Goal: Task Accomplishment & Management: Complete application form

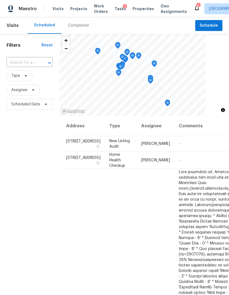
click at [77, 12] on div "Visits Projects Work Orders Tasks 3 Properties Geo Assignments" at bounding box center [122, 8] width 141 height 11
click at [75, 10] on span "Projects" at bounding box center [78, 8] width 17 height 5
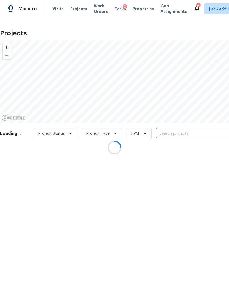
click at [210, 131] on div at bounding box center [114, 147] width 229 height 295
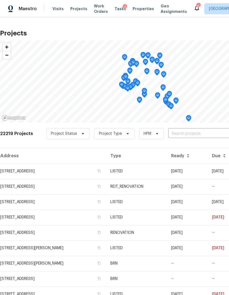
click at [210, 133] on input "text" at bounding box center [199, 133] width 63 height 9
type input "bentongr"
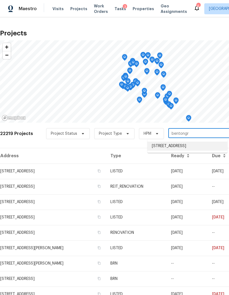
click at [213, 146] on li "8726 Bentongrove Ln, Houston, TX 77044" at bounding box center [187, 146] width 80 height 9
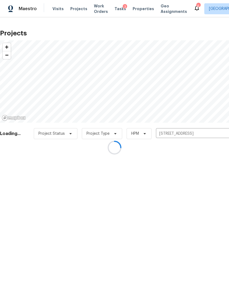
click at [21, 178] on div at bounding box center [114, 147] width 229 height 295
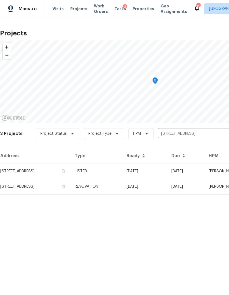
click at [22, 180] on td "[STREET_ADDRESS]" at bounding box center [35, 186] width 70 height 15
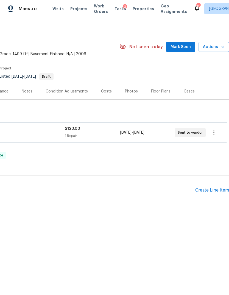
scroll to position [0, 81]
click at [217, 188] on div "Create Line Item" at bounding box center [212, 190] width 34 height 5
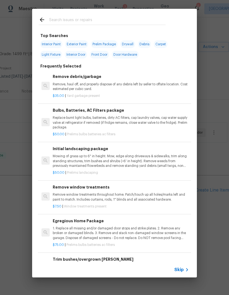
click at [181, 262] on div "Trim bushes/overgrown hedges Trim overgrown hegdes & bushes around perimeter of…" at bounding box center [121, 265] width 136 height 18
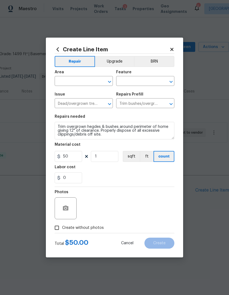
click at [70, 83] on input "text" at bounding box center [76, 81] width 43 height 9
type input "hall"
click at [126, 241] on button "Cancel" at bounding box center [127, 243] width 30 height 11
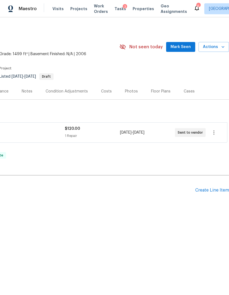
click at [215, 188] on div "Create Line Item" at bounding box center [212, 190] width 34 height 5
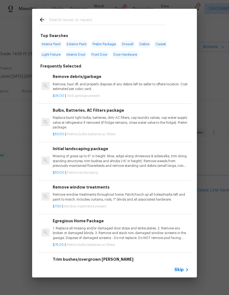
click at [184, 271] on icon at bounding box center [187, 269] width 7 height 7
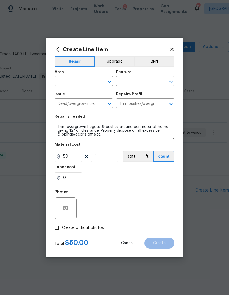
click at [88, 81] on input "text" at bounding box center [76, 81] width 43 height 9
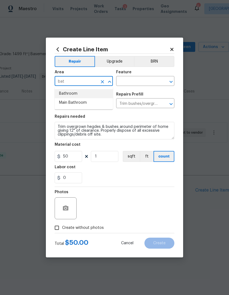
click at [81, 91] on li "Bathroom" at bounding box center [84, 93] width 58 height 9
type input "Bathroom"
click at [136, 80] on input "text" at bounding box center [137, 81] width 43 height 9
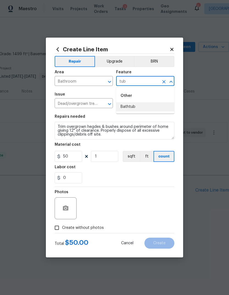
click at [141, 108] on li "Bathtub" at bounding box center [145, 106] width 58 height 9
type input "Bathtub"
click at [141, 108] on input "Trim bushes/overgrown hedges $50.00" at bounding box center [137, 104] width 43 height 9
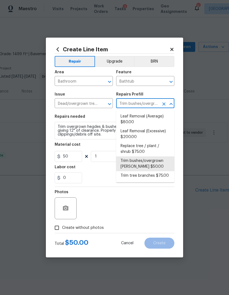
click at [95, 100] on input "Dead/overgrown tree or foliage" at bounding box center [76, 104] width 43 height 9
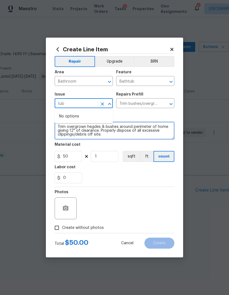
click at [85, 125] on textarea "Trim overgrown hegdes & bushes around perimeter of home giving 12" of clearance…" at bounding box center [115, 131] width 120 height 18
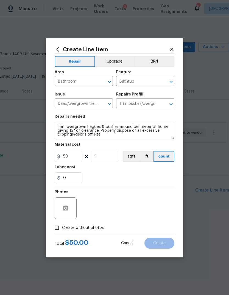
click at [90, 106] on input "Dead/overgrown tree or foliage" at bounding box center [76, 104] width 43 height 9
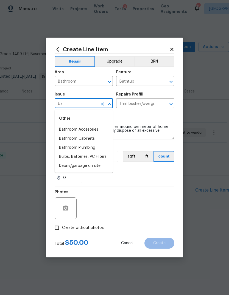
type input "b"
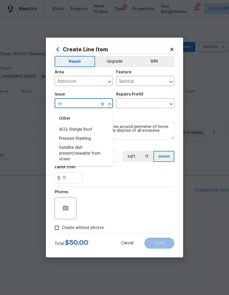
type input "s"
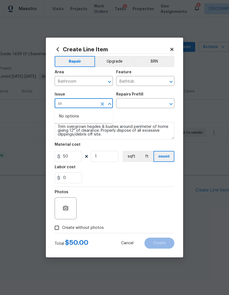
type input "s"
type input "t"
click at [87, 126] on li "Interior Resurfacing" at bounding box center [84, 129] width 58 height 9
type input "Interior Resurfacing"
click at [140, 103] on input "text" at bounding box center [137, 104] width 43 height 9
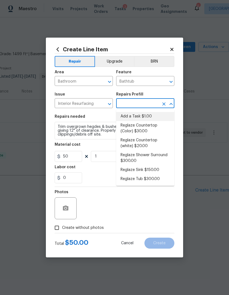
click at [153, 117] on li "Add a Task $1.00" at bounding box center [145, 116] width 58 height 9
type input "Add a Task $1.00"
type textarea "HPM to detail"
type input "1"
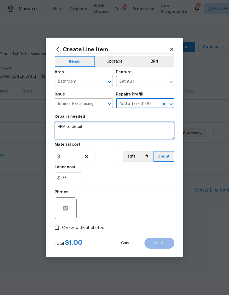
click at [140, 128] on textarea "HPM to detail" at bounding box center [115, 131] width 120 height 18
click at [145, 129] on textarea "HPM to detail" at bounding box center [115, 131] width 120 height 18
click at [149, 129] on textarea "HPM to detail" at bounding box center [115, 131] width 120 height 18
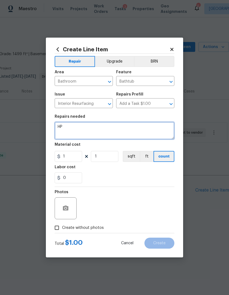
type textarea "H"
type textarea "*REWORK* Upstairs hallway bathroom tub needs resurfacing re-done. Uneven coat a…"
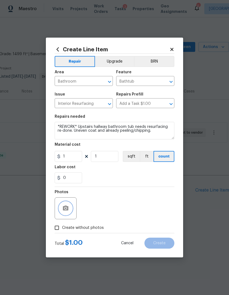
click at [63, 211] on icon "button" at bounding box center [65, 208] width 7 height 7
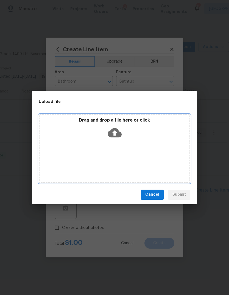
click at [140, 143] on div "Drag and drop a file here or click" at bounding box center [114, 148] width 151 height 69
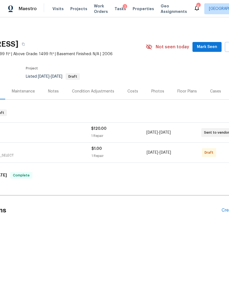
scroll to position [0, 73]
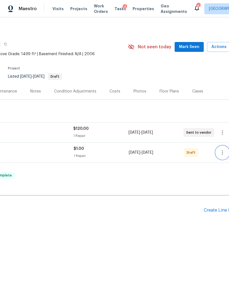
click at [222, 153] on icon "button" at bounding box center [222, 152] width 1 height 4
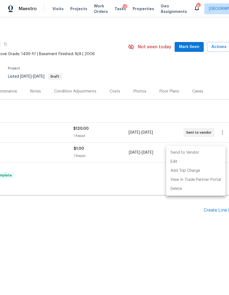
click at [208, 153] on li "Send to Vendor" at bounding box center [195, 152] width 59 height 9
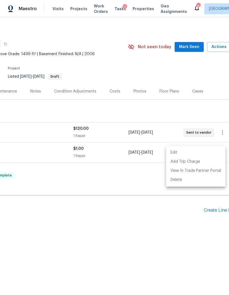
click at [186, 241] on div at bounding box center [114, 147] width 229 height 295
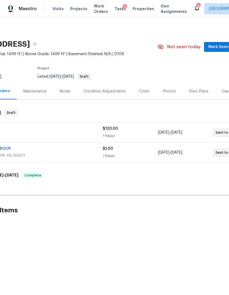
scroll to position [0, 10]
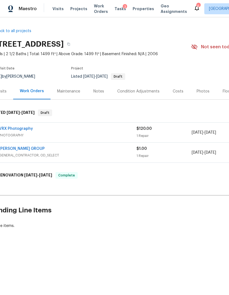
click at [16, 149] on link "BARAKEL VENZ GROUP" at bounding box center [22, 149] width 46 height 4
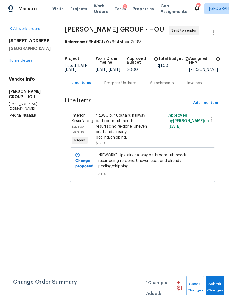
click at [111, 126] on div "*REWORK* Upstairs hallway bathroom tub needs resurfacing re-done. Uneven coat a…" at bounding box center [124, 126] width 57 height 27
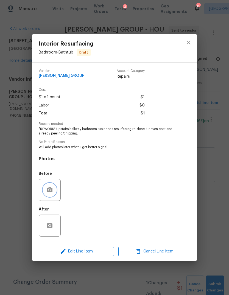
click at [46, 193] on button "button" at bounding box center [49, 189] width 13 height 13
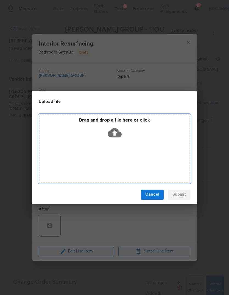
click at [168, 166] on div "Drag and drop a file here or click" at bounding box center [114, 148] width 151 height 69
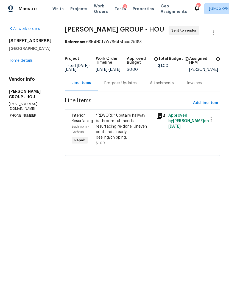
click at [22, 13] on div "Maestro" at bounding box center [18, 8] width 37 height 11
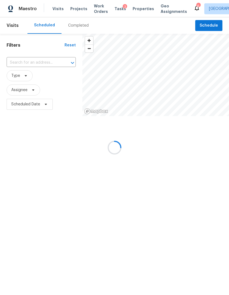
click at [24, 62] on html "Maestro Visits Projects Work Orders Tasks 3 Properties Geo Assignments 6 Housto…" at bounding box center [114, 75] width 229 height 151
click at [20, 65] on div at bounding box center [114, 147] width 229 height 295
click at [21, 62] on div at bounding box center [114, 147] width 229 height 295
click at [23, 63] on div at bounding box center [114, 147] width 229 height 295
click at [24, 61] on div at bounding box center [114, 147] width 229 height 295
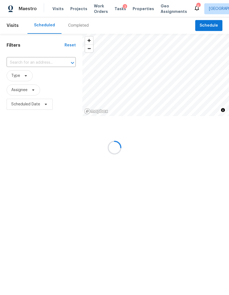
click at [20, 64] on div at bounding box center [114, 147] width 229 height 295
click at [22, 67] on div at bounding box center [114, 147] width 229 height 295
click at [24, 66] on div at bounding box center [114, 147] width 229 height 295
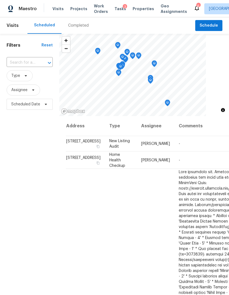
click at [26, 59] on input "text" at bounding box center [22, 62] width 31 height 9
type input "8723 ch"
click at [33, 80] on li "[STREET_ADDRESS]" at bounding box center [29, 75] width 46 height 9
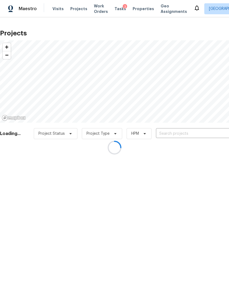
click at [208, 132] on div at bounding box center [114, 147] width 229 height 295
click at [211, 130] on div at bounding box center [114, 147] width 229 height 295
click at [211, 131] on div at bounding box center [114, 147] width 229 height 295
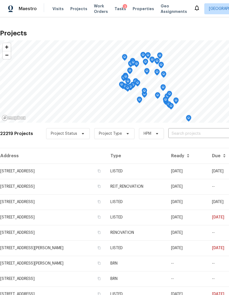
click at [212, 131] on input "text" at bounding box center [199, 133] width 63 height 9
type input "8723 Chipping"
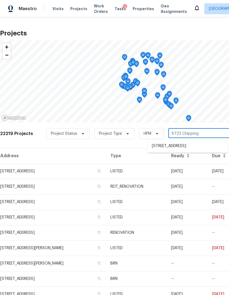
click at [218, 146] on li "[STREET_ADDRESS]" at bounding box center [187, 146] width 80 height 9
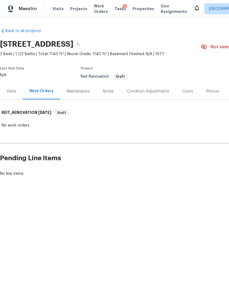
click at [177, 214] on html "Maestro Visits Projects Work Orders Tasks 3 Properties Geo Assignments [GEOGRAP…" at bounding box center [114, 107] width 229 height 214
click at [172, 214] on html "Maestro Visits Projects Work Orders Tasks 3 Properties Geo Assignments [GEOGRAP…" at bounding box center [114, 107] width 229 height 214
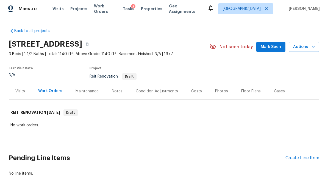
click at [229, 159] on div "Create Line Item" at bounding box center [302, 158] width 34 height 5
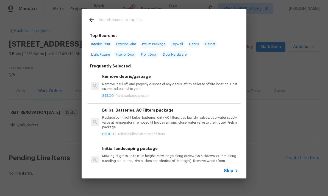
click at [229, 174] on icon at bounding box center [236, 171] width 7 height 7
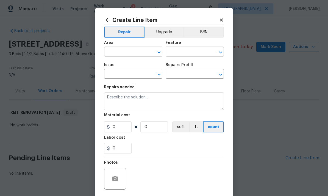
click at [136, 54] on input "text" at bounding box center [125, 52] width 43 height 9
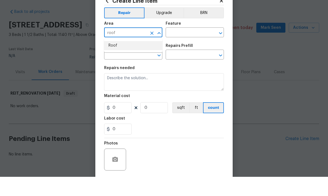
click at [126, 60] on li "Roof" at bounding box center [133, 64] width 58 height 9
type input "Roof"
click at [188, 48] on input "text" at bounding box center [186, 52] width 43 height 9
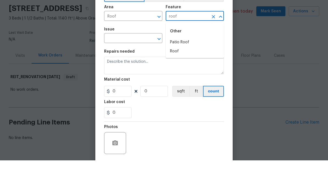
click at [185, 83] on li "Roof" at bounding box center [194, 87] width 58 height 9
type input "Roof"
click at [135, 70] on input "text" at bounding box center [125, 74] width 43 height 9
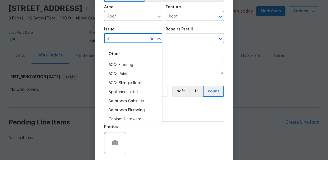
type input "i"
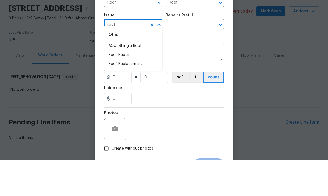
scroll to position [25, 0]
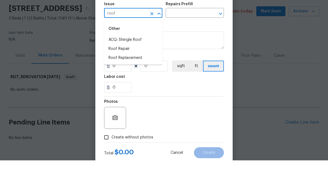
click at [139, 89] on li "Roof Replacement" at bounding box center [133, 93] width 58 height 9
type input "Roof Replacement"
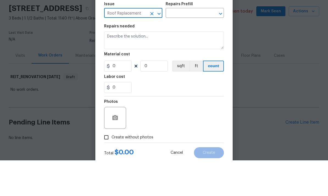
click at [193, 45] on input "text" at bounding box center [186, 49] width 43 height 9
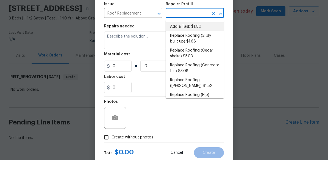
click at [201, 58] on li "Add a Task $1.00" at bounding box center [194, 62] width 58 height 9
type input "Add a Task $1.00"
type input "[PERSON_NAME] and Trim"
type textarea "HPM to detail"
type input "1"
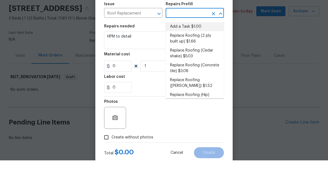
type input "Add a Task $1.00"
type input "1"
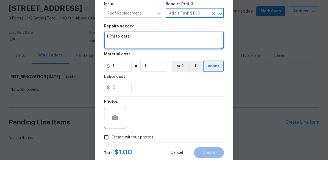
click at [198, 67] on textarea "HPM to detail" at bounding box center [164, 76] width 120 height 18
click at [197, 67] on textarea "HPM to detail" at bounding box center [164, 76] width 120 height 18
click at [199, 67] on textarea "HPM to detail" at bounding box center [164, 76] width 120 height 18
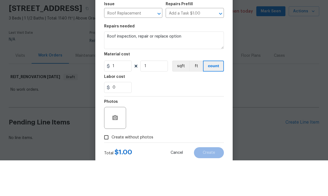
scroll to position [17, 0]
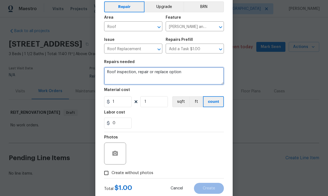
type textarea "Roof inspection, repair or replace option"
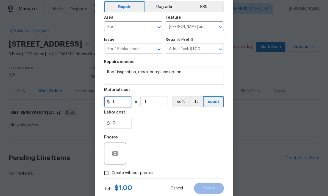
click at [118, 103] on input "1" at bounding box center [117, 101] width 27 height 11
type input "75"
click at [109, 174] on input "Create without photos" at bounding box center [106, 173] width 10 height 10
checkbox input "true"
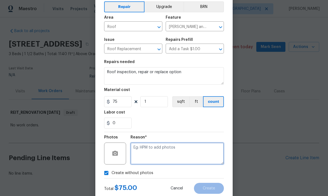
click at [184, 149] on textarea at bounding box center [176, 154] width 93 height 22
type textarea "RaaS"
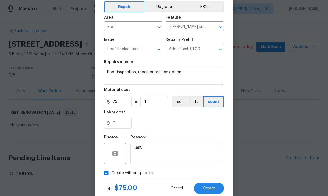
click at [213, 182] on div "Total $ 75.00 Cancel Create" at bounding box center [164, 186] width 120 height 15
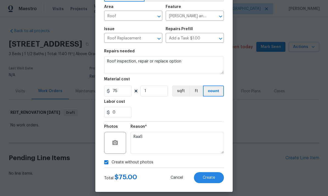
scroll to position [36, 0]
click at [216, 174] on button "Create" at bounding box center [209, 178] width 30 height 11
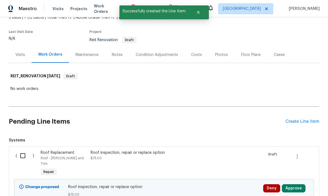
scroll to position [51, 0]
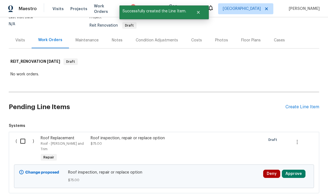
click at [229, 170] on button "Approve" at bounding box center [293, 174] width 24 height 8
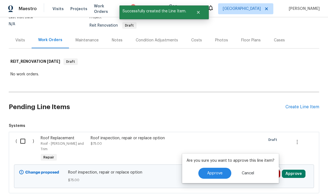
click at [219, 168] on button "Approve" at bounding box center [214, 173] width 33 height 11
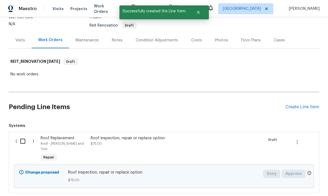
click at [23, 136] on input "checkbox" at bounding box center [25, 142] width 16 height 12
checkbox input "true"
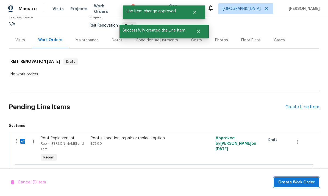
click at [229, 182] on span "Create Work Order" at bounding box center [296, 182] width 36 height 7
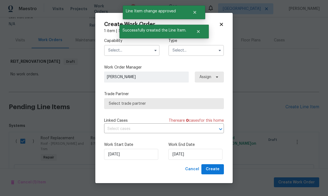
click at [140, 50] on input "text" at bounding box center [131, 50] width 55 height 11
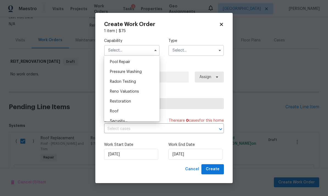
scroll to position [517, 0]
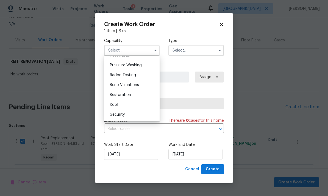
click at [131, 103] on div "Roof" at bounding box center [131, 105] width 53 height 10
type input "Roof"
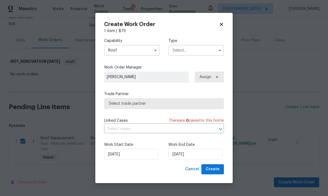
click at [204, 53] on input "text" at bounding box center [195, 50] width 55 height 11
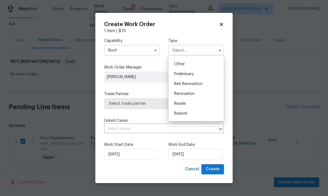
scroll to position [111, 0]
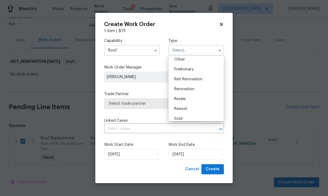
click at [197, 77] on span "Reit Renovation" at bounding box center [188, 79] width 28 height 4
type input "Reit Renovation"
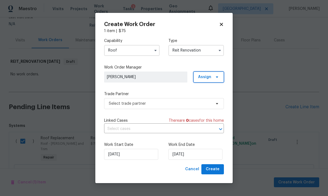
click at [211, 74] on span "Assign" at bounding box center [204, 76] width 13 height 5
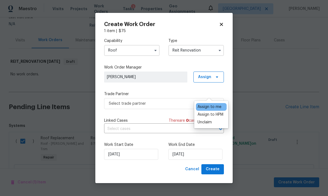
click at [215, 112] on div "Assign to HPM" at bounding box center [210, 114] width 26 height 5
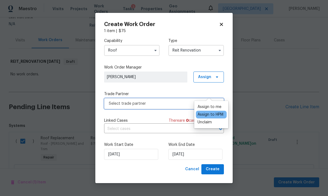
click at [157, 104] on span "Select trade partner" at bounding box center [160, 103] width 102 height 5
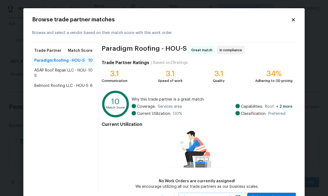
click at [74, 72] on span "ASAP Roof Repair LLC - HOU-S" at bounding box center [61, 73] width 54 height 11
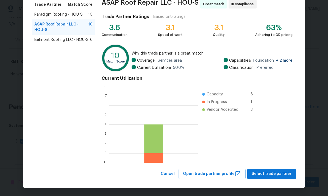
scroll to position [46, 0]
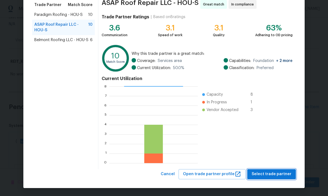
click at [229, 176] on span "Select trade partner" at bounding box center [271, 174] width 40 height 7
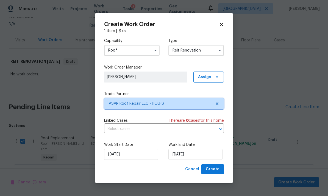
scroll to position [0, 0]
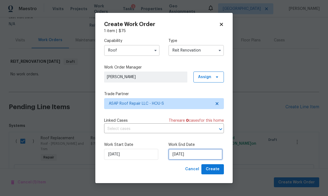
click at [205, 153] on input "[DATE]" at bounding box center [195, 154] width 54 height 11
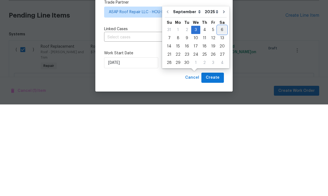
click at [221, 118] on div "6" at bounding box center [221, 122] width 9 height 8
type input "[DATE]"
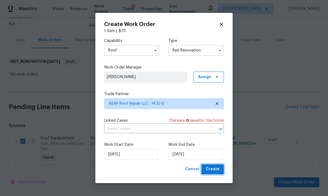
click at [212, 171] on span "Create" at bounding box center [212, 169] width 14 height 7
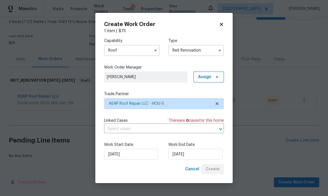
scroll to position [11, 0]
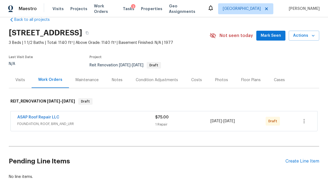
click at [229, 33] on icon "button" at bounding box center [312, 35] width 5 height 5
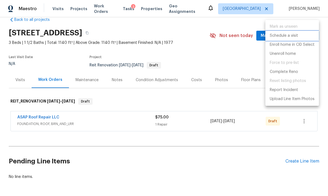
click at [229, 35] on li "Schedule a visit" at bounding box center [291, 35] width 53 height 9
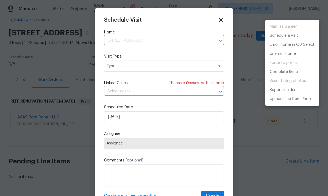
click at [202, 61] on div at bounding box center [164, 98] width 328 height 196
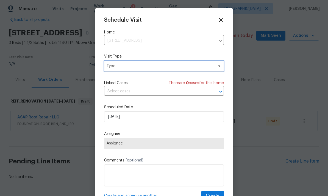
click at [192, 67] on span "Type" at bounding box center [159, 65] width 107 height 5
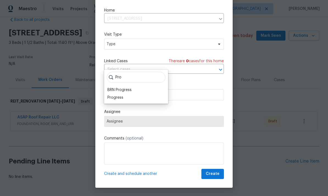
scroll to position [11, 0]
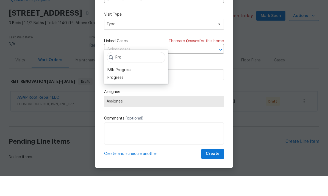
type input "Pro"
click at [112, 95] on div "Progress" at bounding box center [115, 97] width 16 height 5
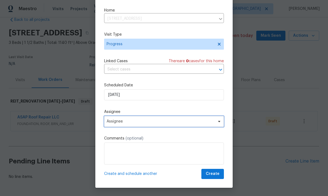
click at [112, 124] on span "Assignee" at bounding box center [164, 121] width 120 height 11
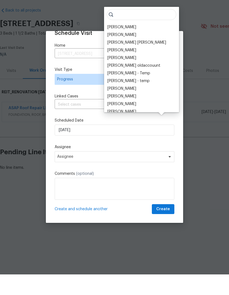
scroll to position [0, 0]
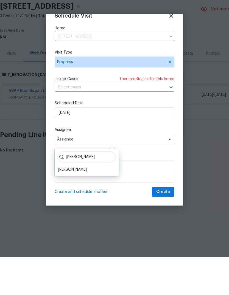
type input "[PERSON_NAME]"
click at [77, 205] on div "[PERSON_NAME]" at bounding box center [72, 207] width 29 height 5
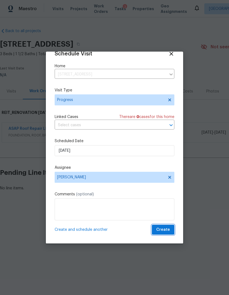
click at [168, 232] on span "Create" at bounding box center [163, 229] width 14 height 7
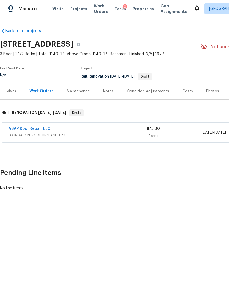
click at [11, 96] on div "Visits" at bounding box center [11, 91] width 23 height 16
